Goal: Communication & Community: Answer question/provide support

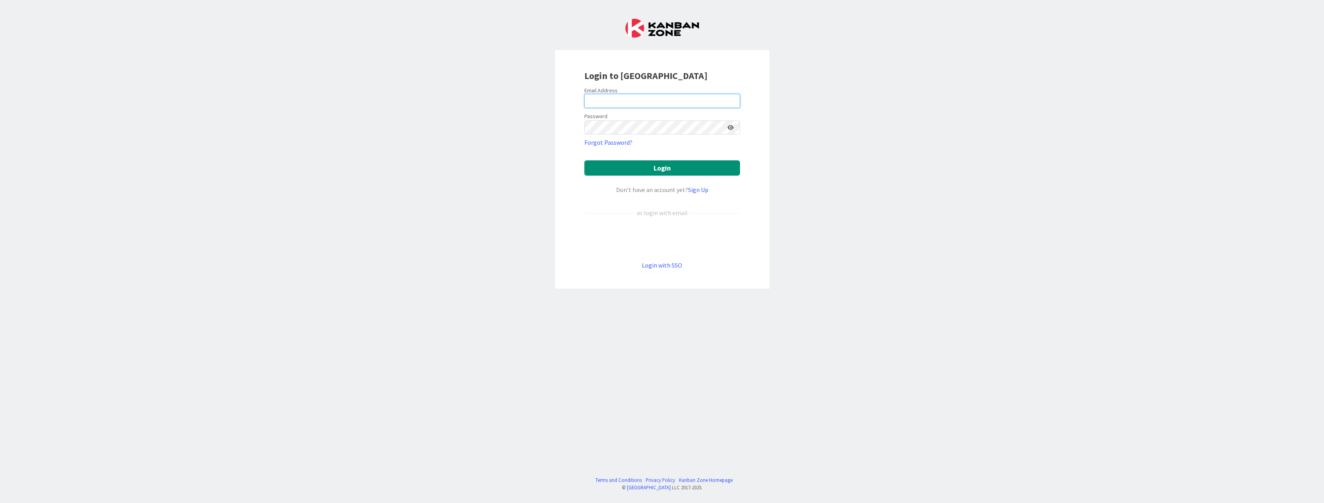
click at [625, 99] on input "email" at bounding box center [662, 101] width 156 height 14
type input "[PERSON_NAME][EMAIL_ADDRESS][DOMAIN_NAME]"
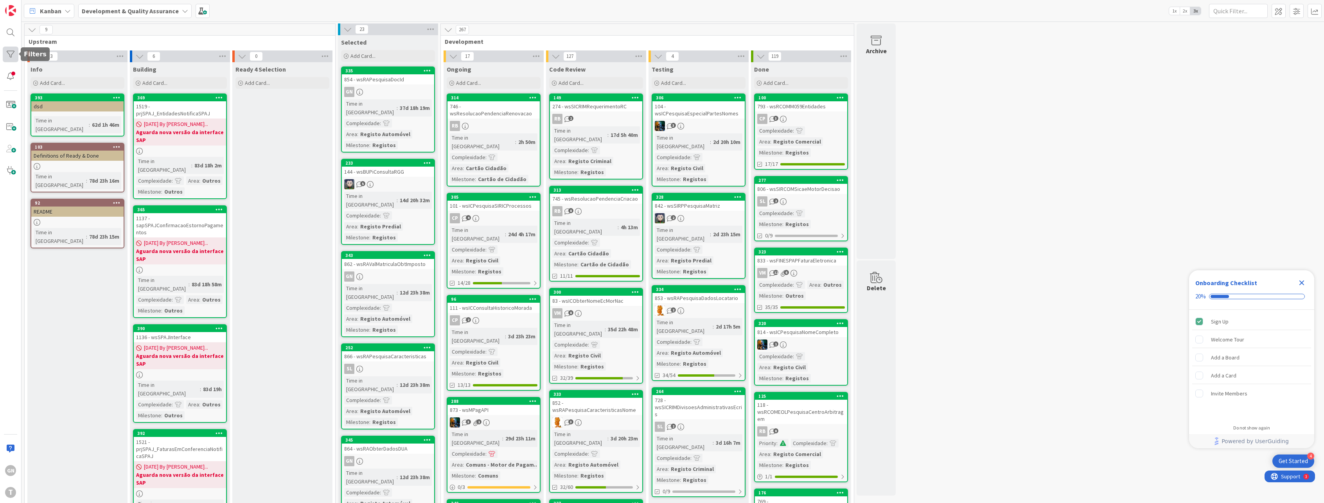
click at [12, 52] on div at bounding box center [11, 55] width 16 height 16
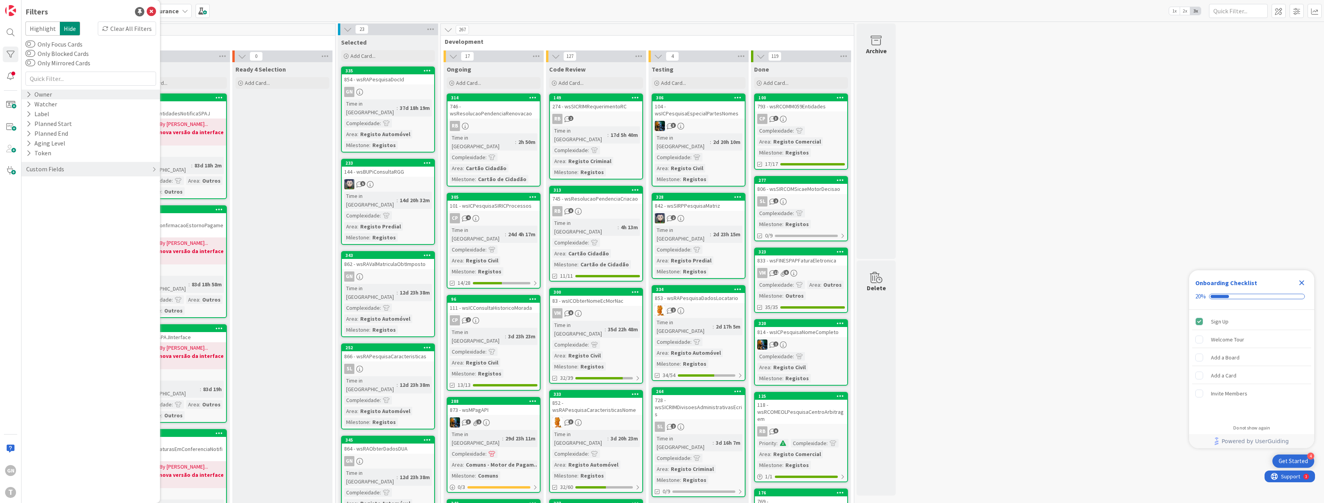
click at [44, 95] on div "Owner" at bounding box center [38, 95] width 27 height 10
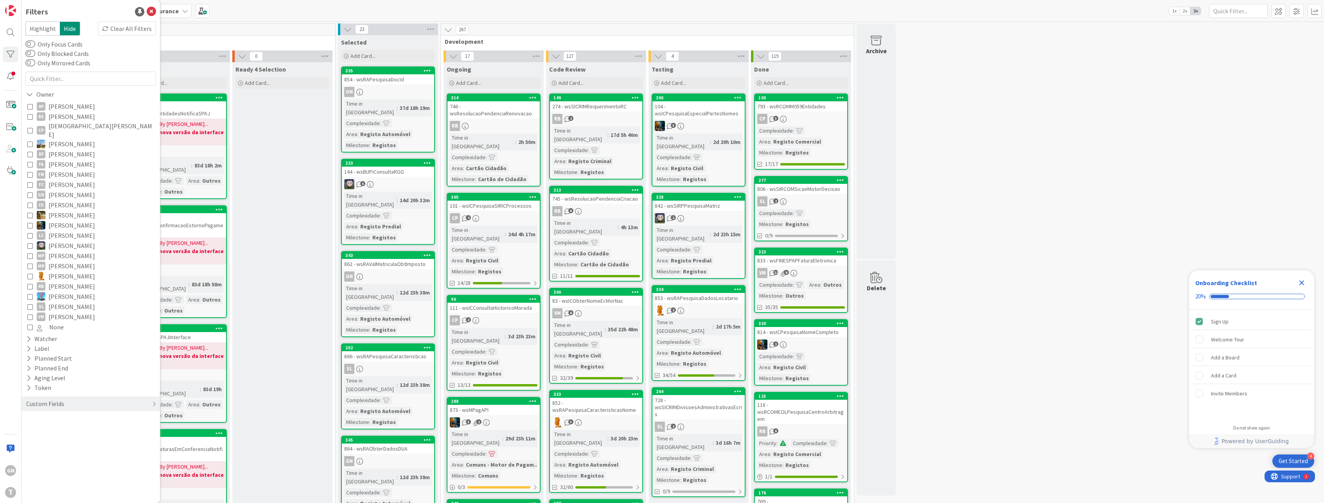
click at [30, 190] on button "GN [PERSON_NAME]" at bounding box center [90, 195] width 127 height 10
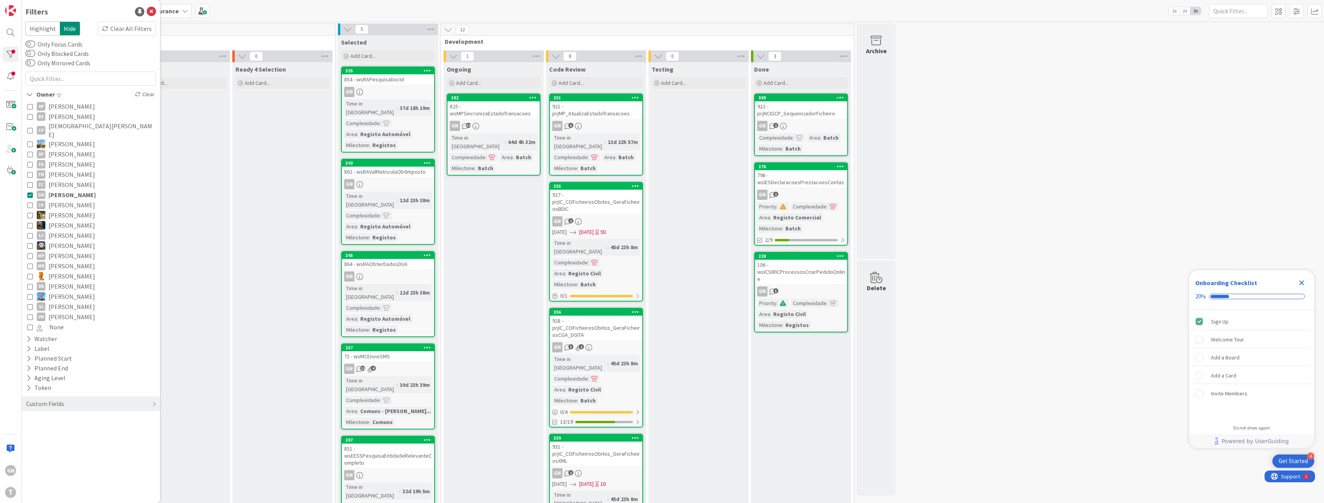
click at [812, 109] on div "922 - prjNCIGCP_SequenciadorFicheiro" at bounding box center [801, 109] width 92 height 17
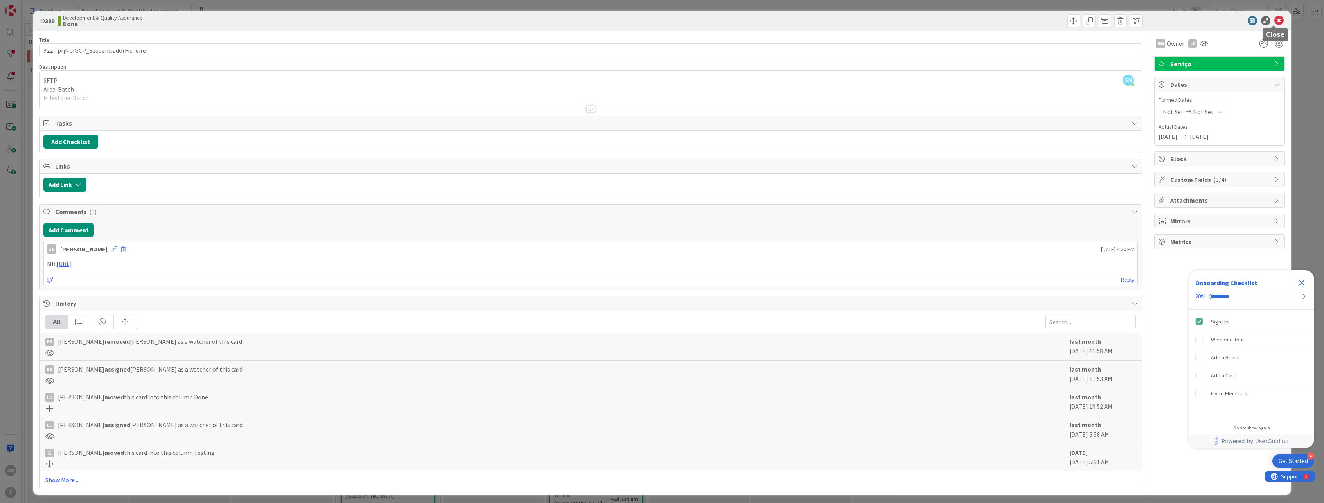
click at [1275, 20] on icon at bounding box center [1278, 20] width 9 height 9
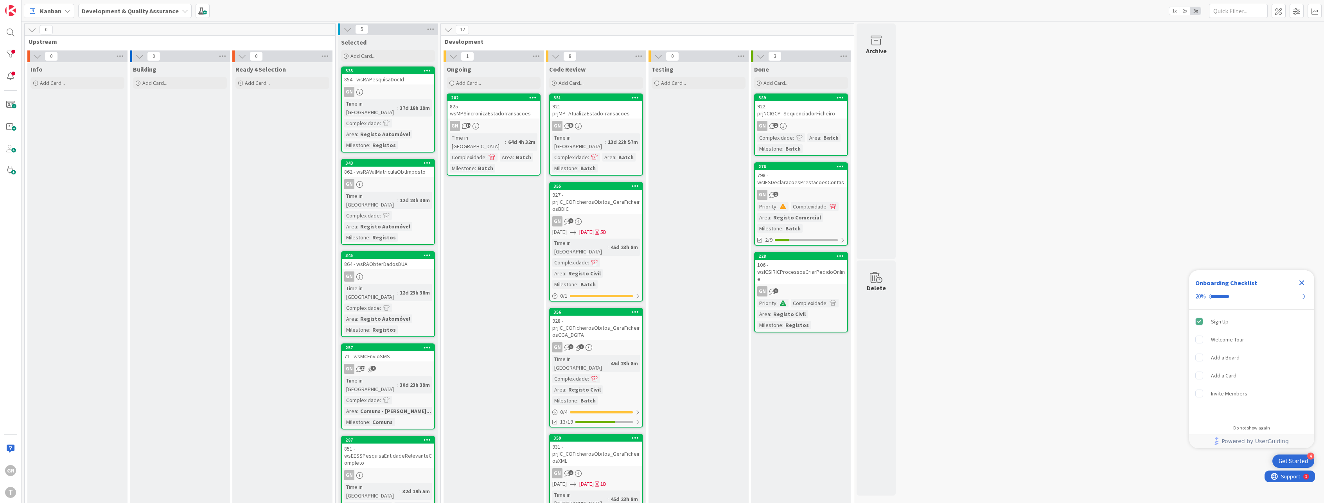
click at [389, 83] on div "854 - wsRAPesquisaDocId" at bounding box center [388, 79] width 92 height 10
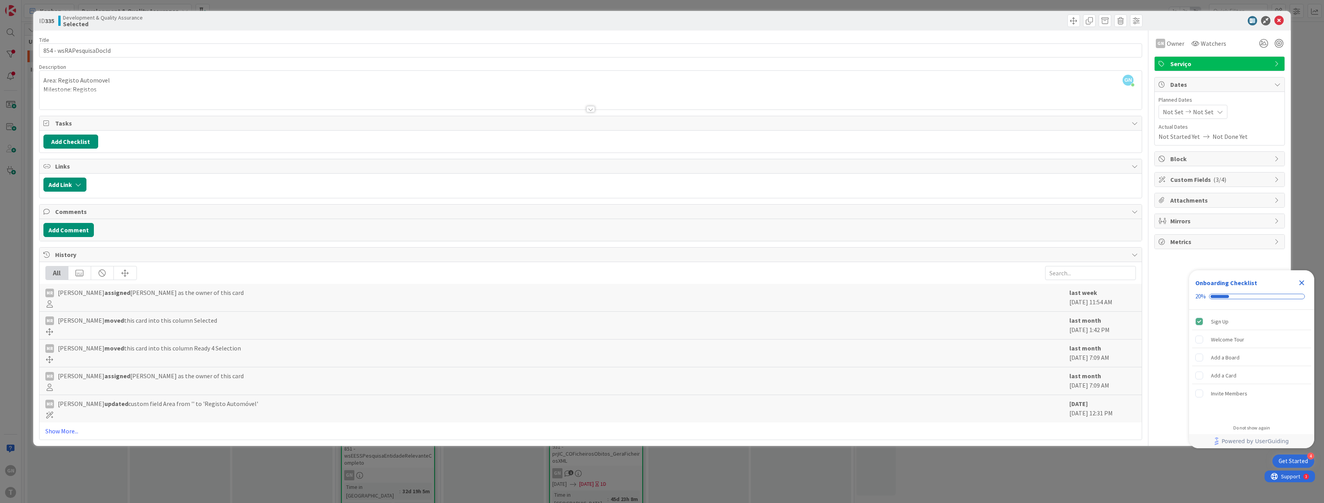
click at [76, 91] on div at bounding box center [590, 100] width 1102 height 20
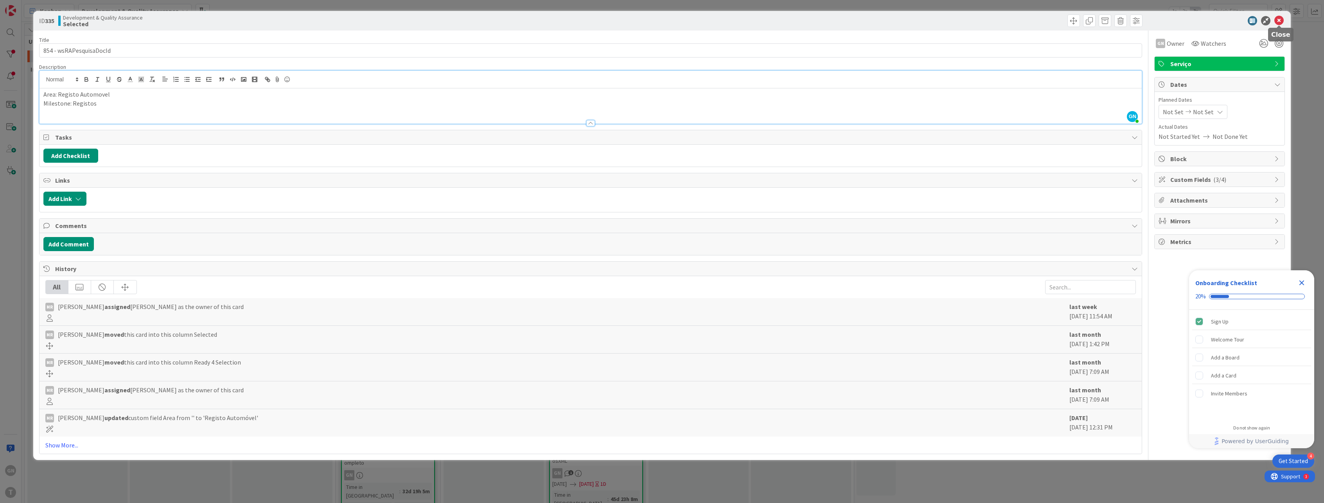
click at [1281, 22] on icon at bounding box center [1278, 20] width 9 height 9
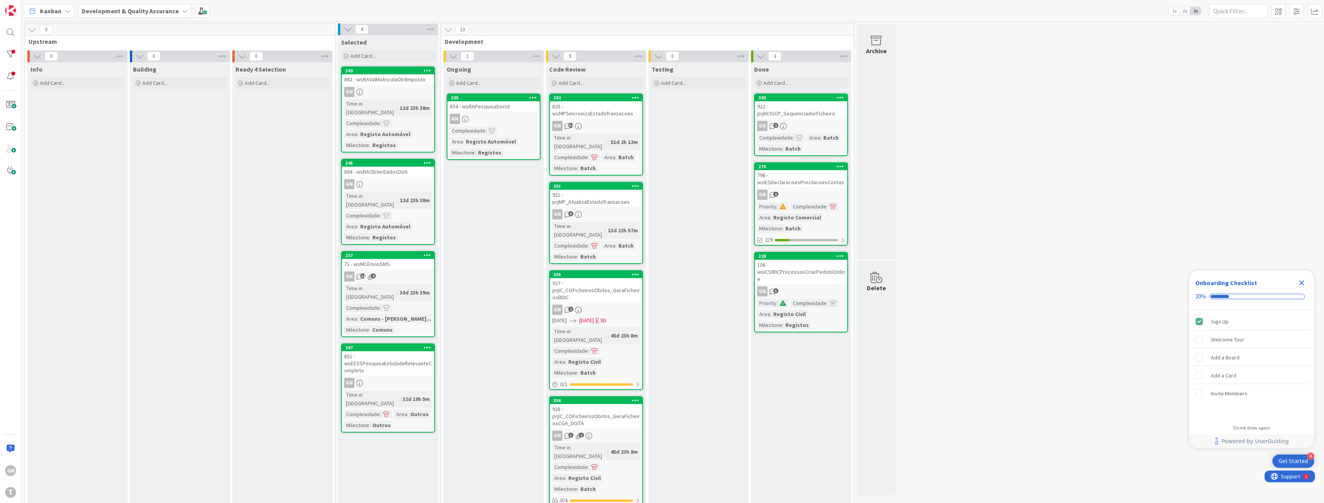
click at [582, 116] on div "825 - wsMPSincronizaEstadoTransacoes" at bounding box center [596, 109] width 92 height 17
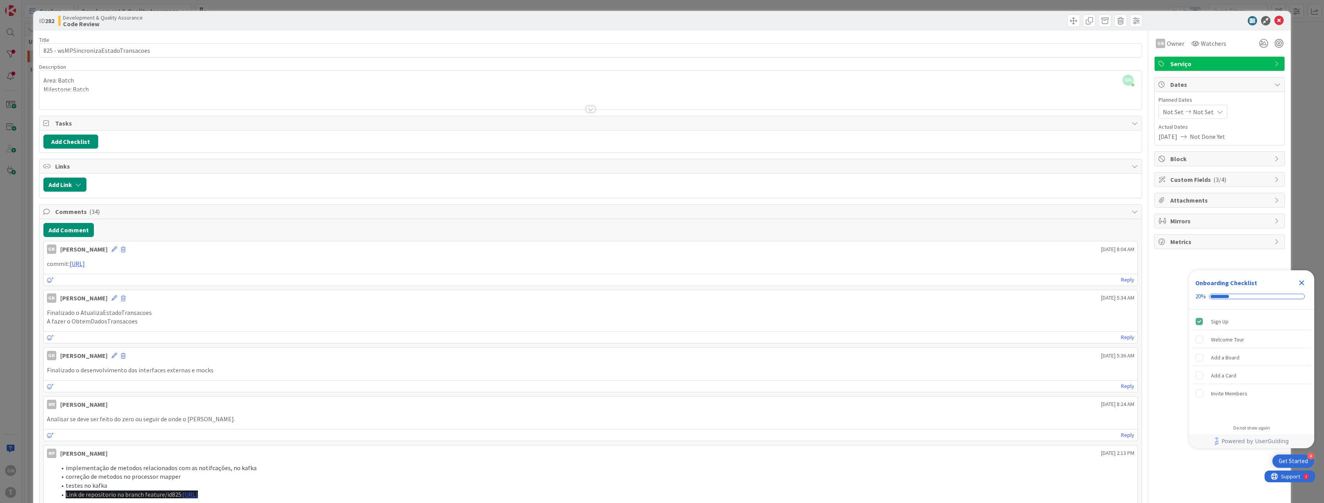
click at [1190, 26] on div "ID 282 Development & Quality Assurance Code Review" at bounding box center [661, 21] width 1257 height 20
click at [64, 231] on button "Add Comment" at bounding box center [68, 230] width 50 height 14
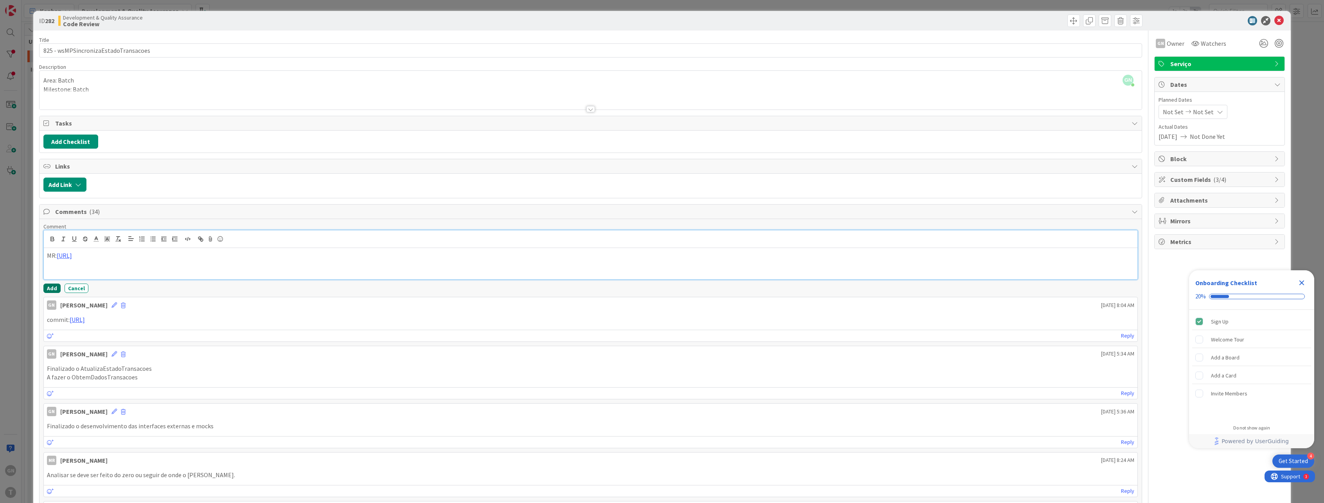
click at [49, 289] on button "Add" at bounding box center [51, 287] width 17 height 9
click at [1274, 18] on icon at bounding box center [1278, 20] width 9 height 9
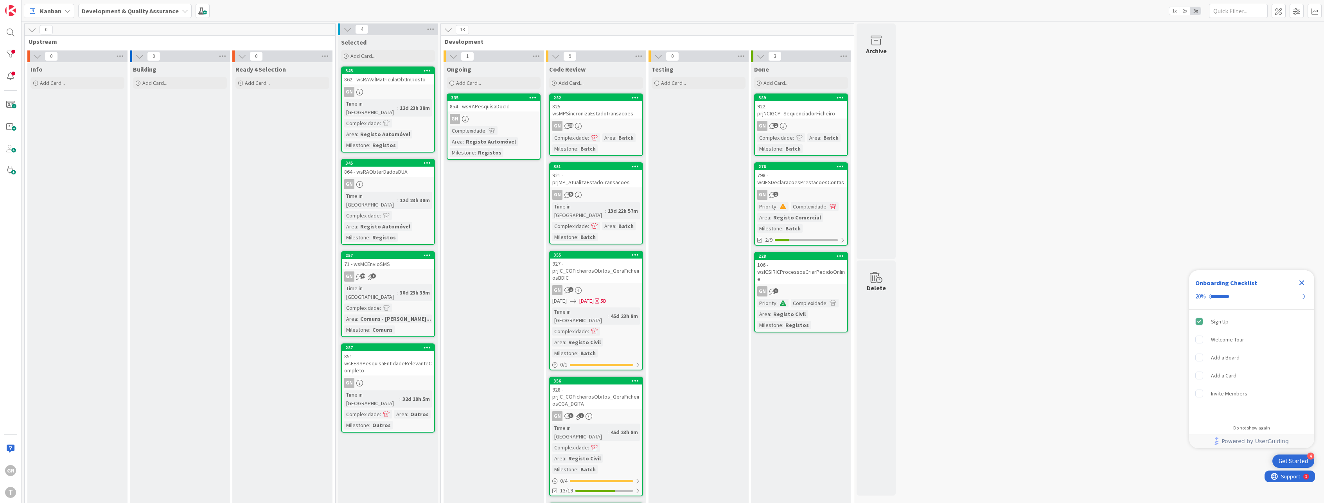
click at [490, 115] on div "GN" at bounding box center [493, 119] width 92 height 10
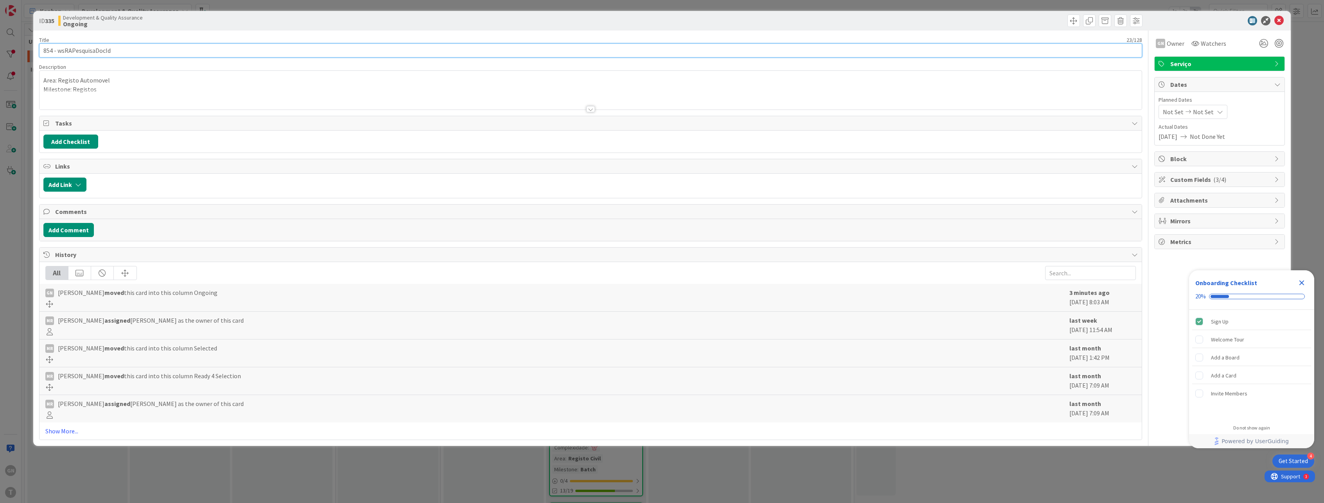
drag, startPoint x: 118, startPoint y: 56, endPoint x: 58, endPoint y: 52, distance: 59.9
click at [58, 52] on input "854 - wsRAPesquisaDocId" at bounding box center [590, 50] width 1103 height 14
